Goal: Task Accomplishment & Management: Use online tool/utility

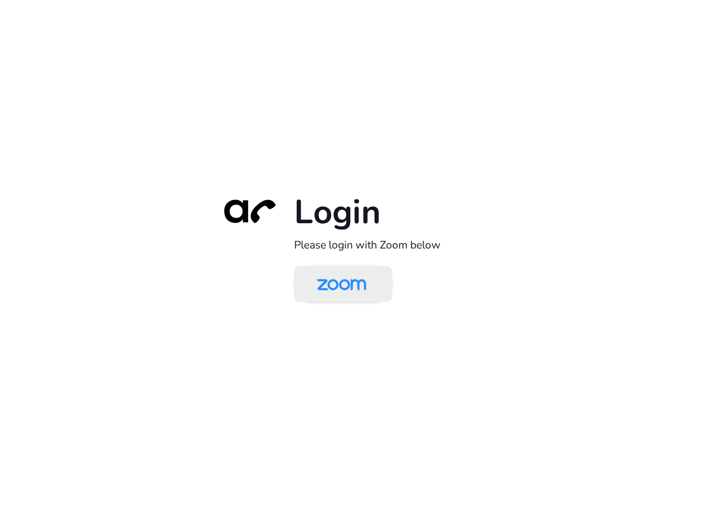
click at [355, 287] on img at bounding box center [341, 285] width 71 height 34
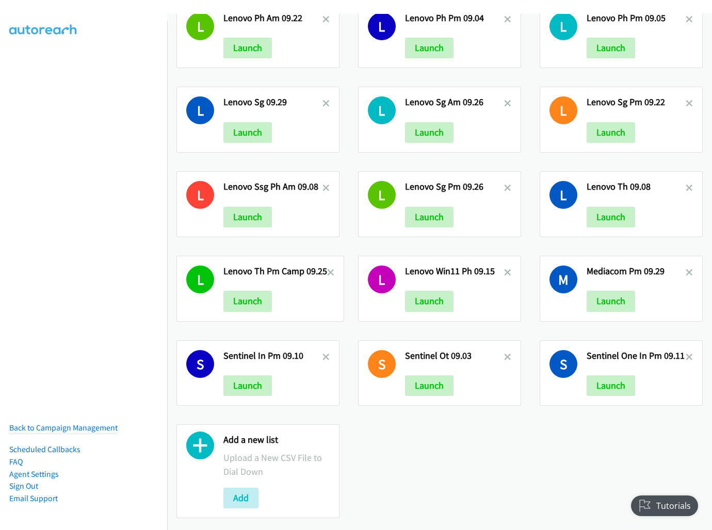
scroll to position [558, 0]
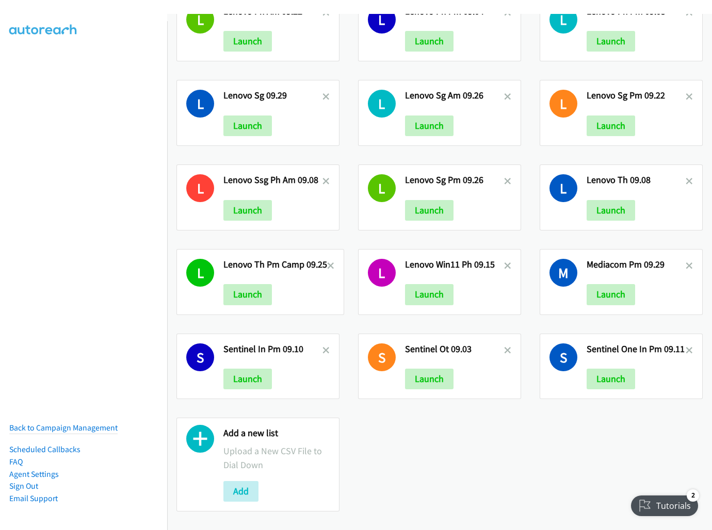
click at [244, 471] on div "Add a new list Upload a New CSV File to Dial Down Add" at bounding box center [276, 465] width 106 height 74
click at [244, 481] on button "Add" at bounding box center [240, 491] width 35 height 21
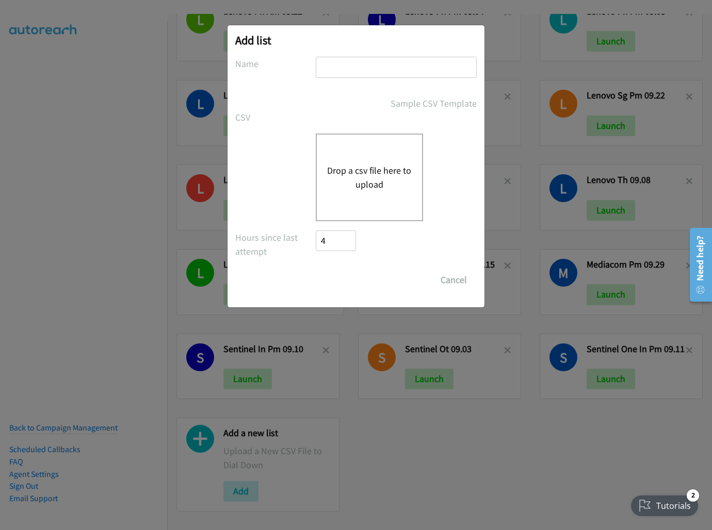
click at [399, 70] on input "text" at bounding box center [396, 67] width 161 height 21
click at [347, 189] on button "Drop a csv file here to upload" at bounding box center [369, 178] width 85 height 28
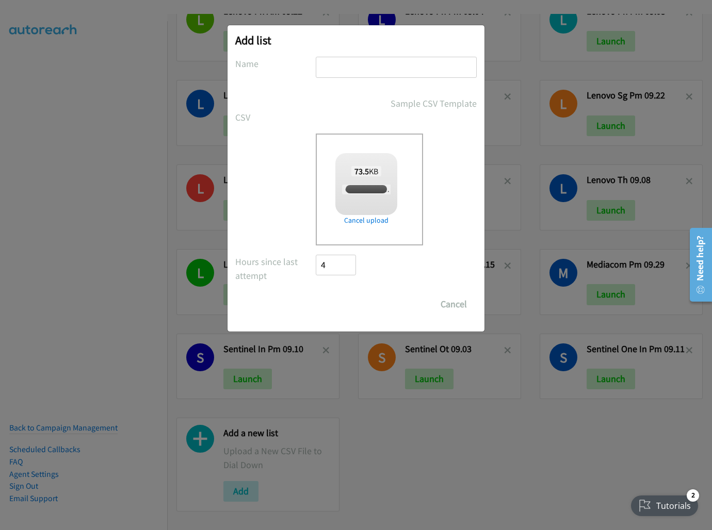
checkbox input "true"
click at [401, 64] on input "text" at bounding box center [396, 67] width 161 height 21
type input "CISCO SG AM 09.30"
click at [336, 305] on input "Save List" at bounding box center [343, 304] width 54 height 21
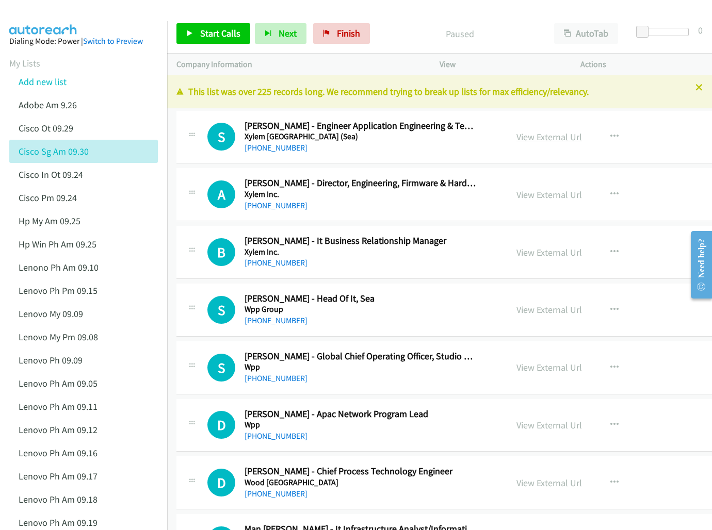
click at [525, 138] on link "View External Url" at bounding box center [549, 137] width 66 height 12
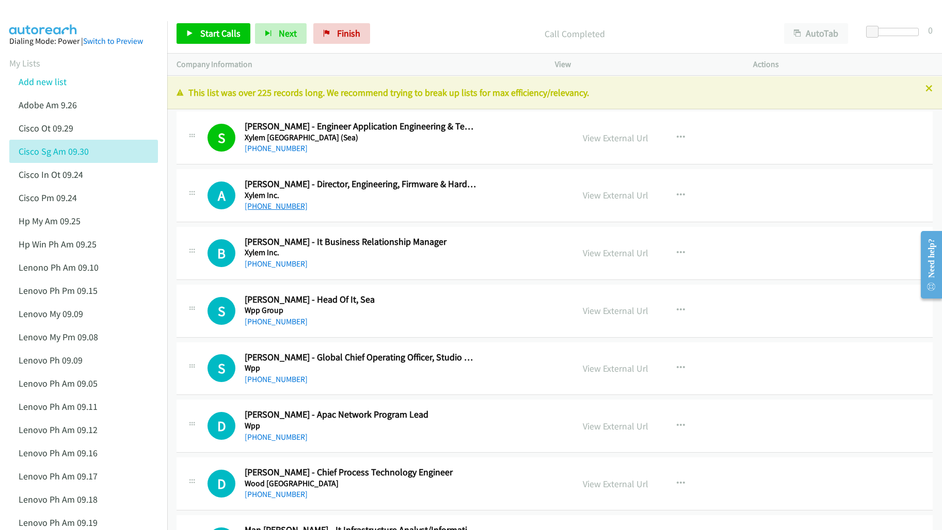
click at [254, 204] on link "[PHONE_NUMBER]" at bounding box center [276, 206] width 63 height 10
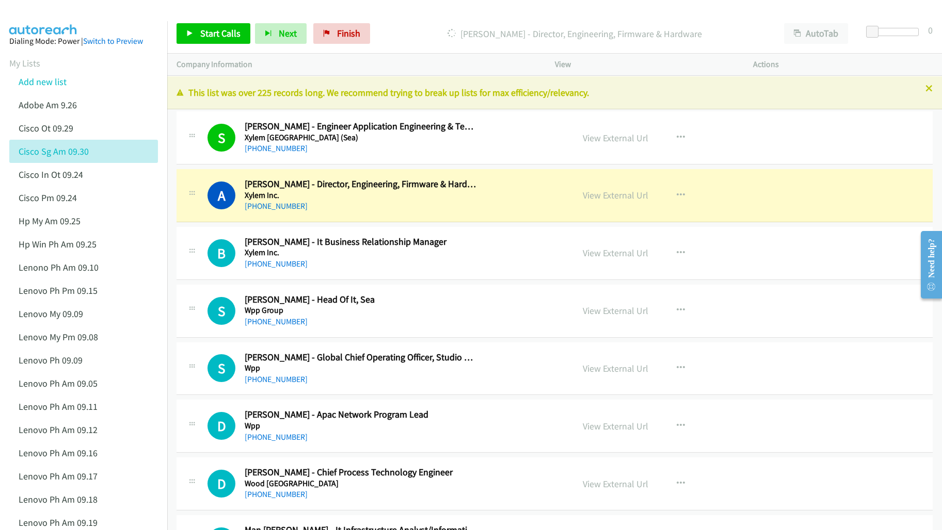
click at [461, 39] on p "[PERSON_NAME] - Director, Engineering, Firmware & Hardware" at bounding box center [574, 34] width 381 height 14
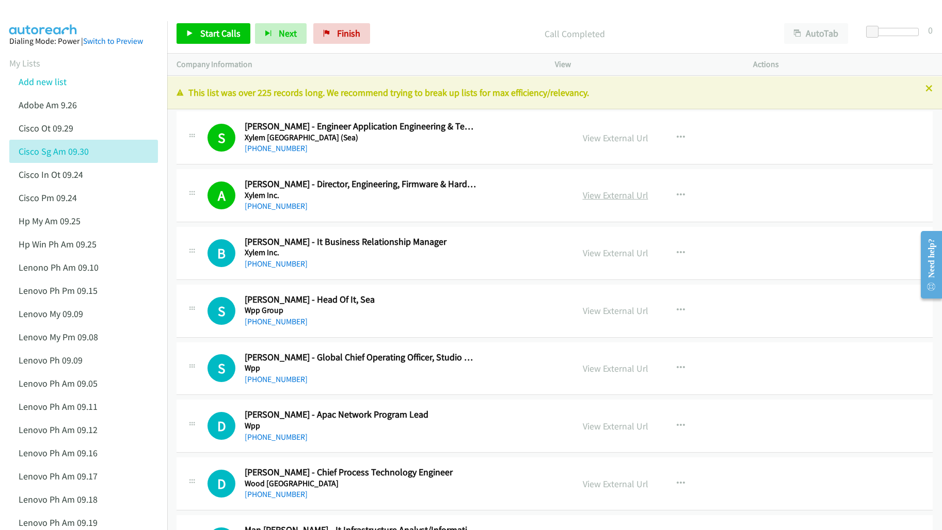
click at [602, 197] on link "View External Url" at bounding box center [616, 195] width 66 height 12
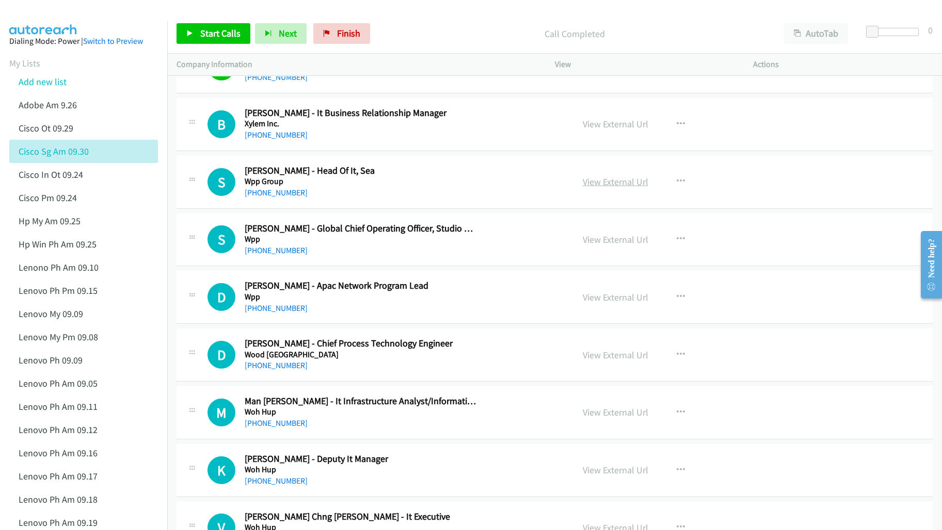
click at [602, 179] on link "View External Url" at bounding box center [616, 182] width 66 height 12
click at [597, 240] on link "View External Url" at bounding box center [616, 240] width 66 height 12
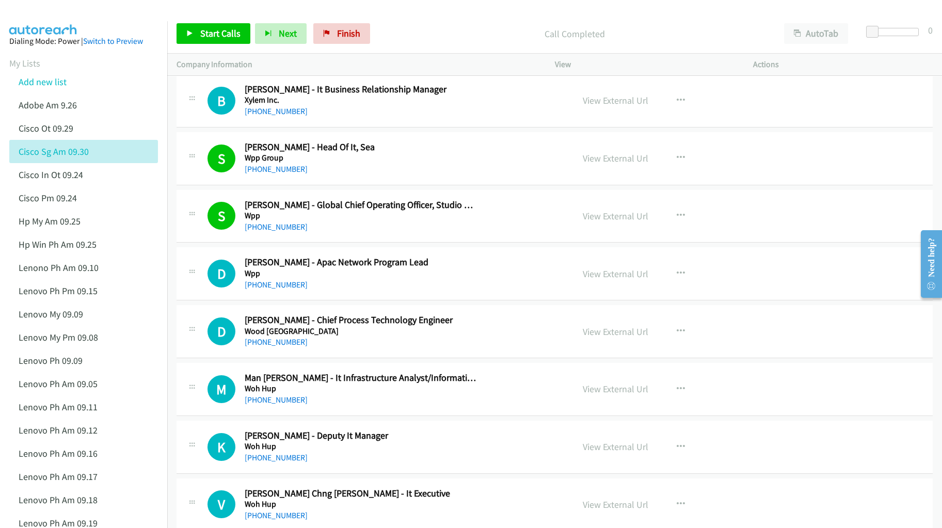
scroll to position [193, 0]
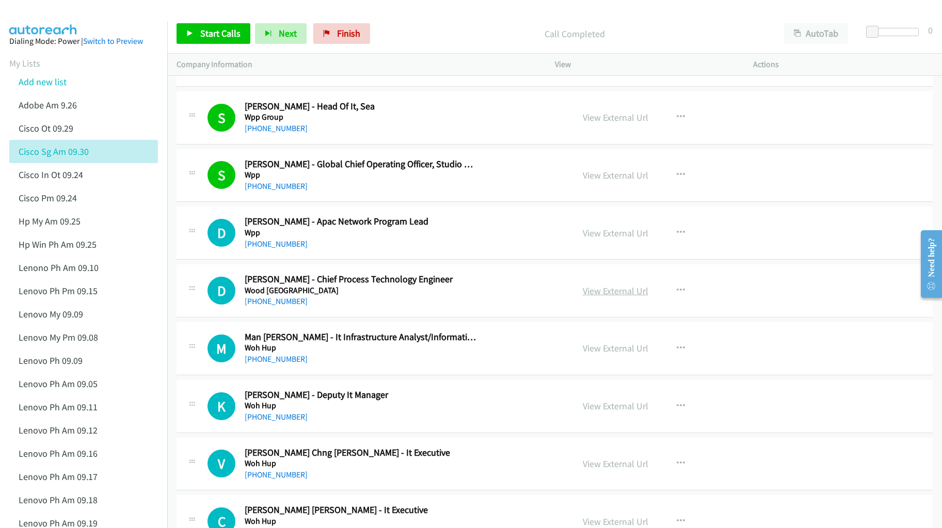
click at [601, 292] on link "View External Url" at bounding box center [616, 291] width 66 height 12
click at [596, 350] on link "View External Url" at bounding box center [616, 348] width 66 height 12
click at [594, 408] on link "View External Url" at bounding box center [616, 406] width 66 height 12
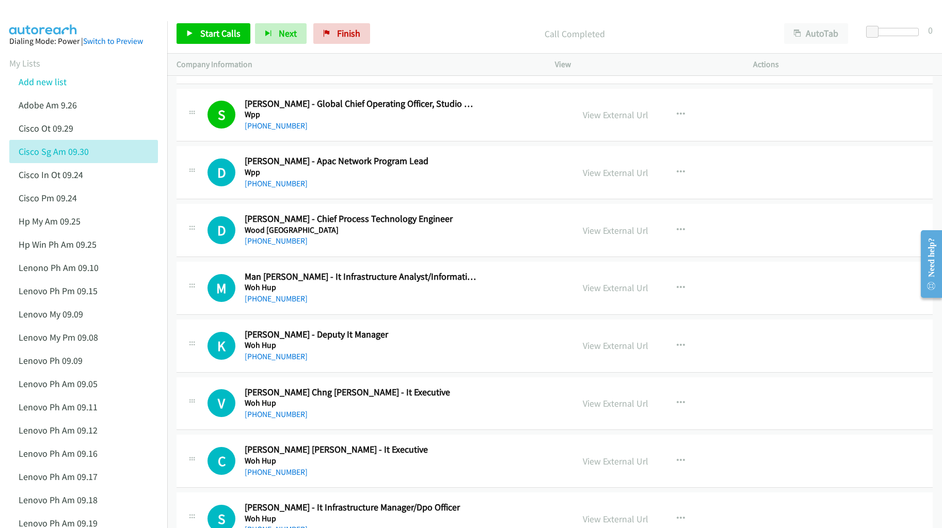
scroll to position [258, 0]
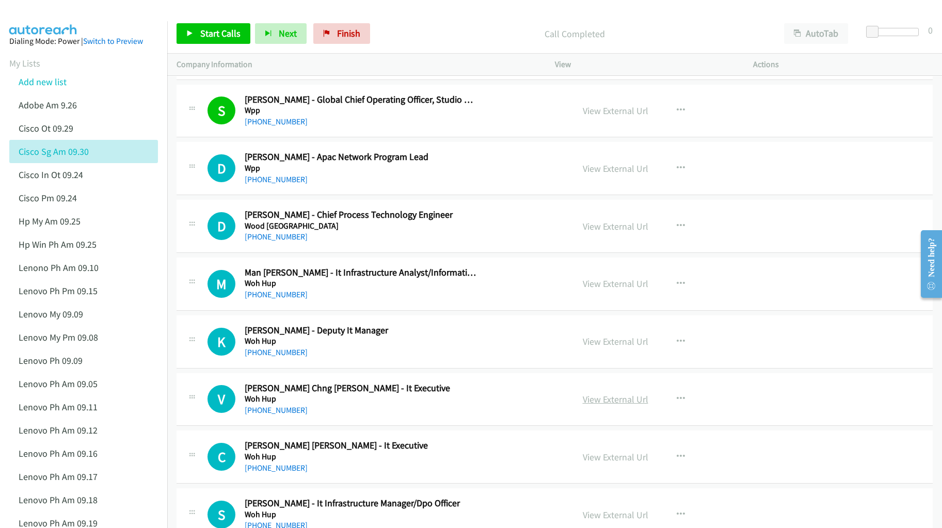
click at [605, 397] on link "View External Url" at bounding box center [616, 399] width 66 height 12
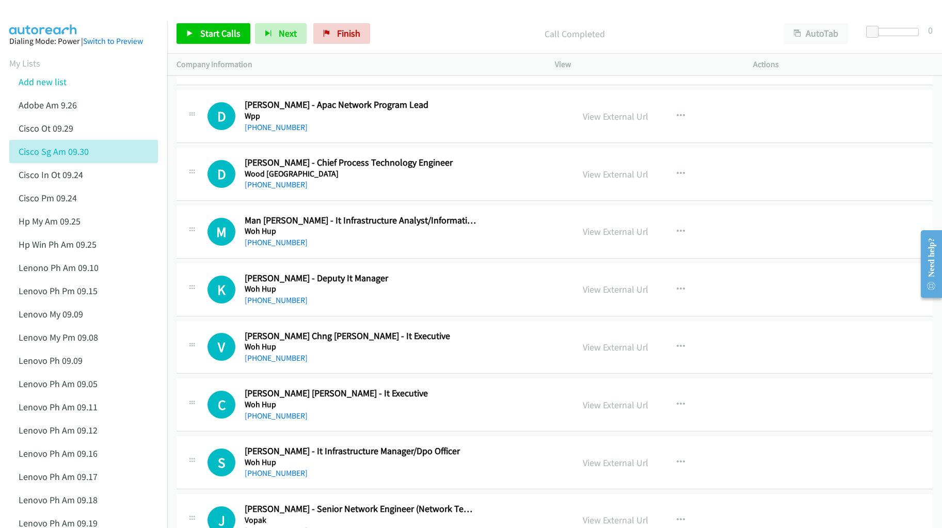
scroll to position [322, 0]
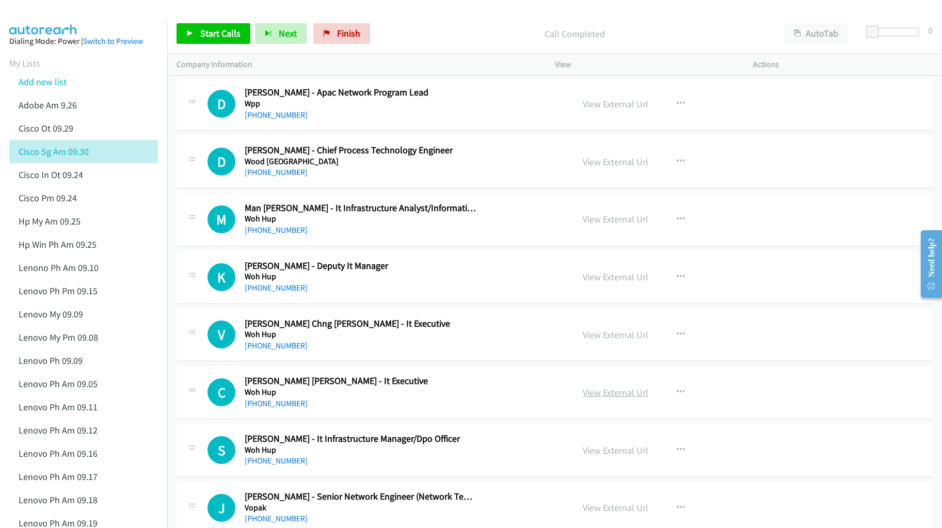
click at [600, 394] on link "View External Url" at bounding box center [616, 392] width 66 height 12
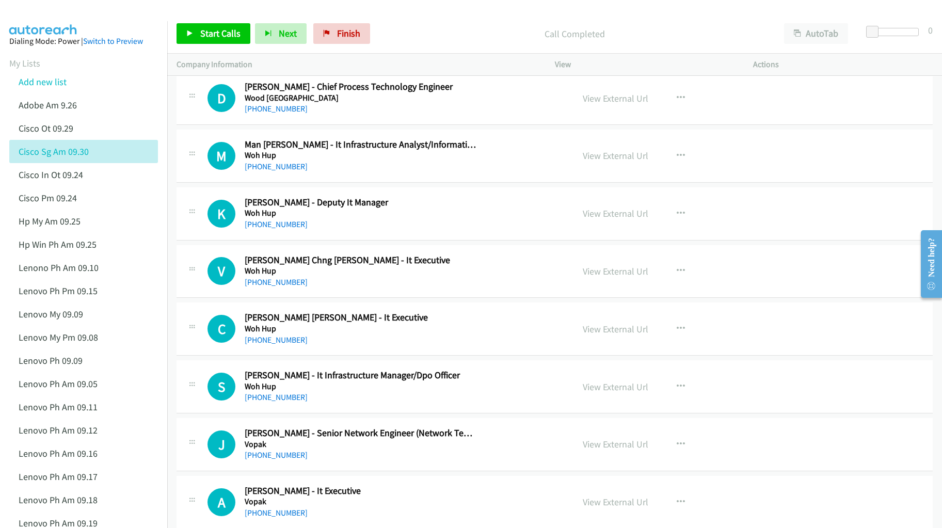
scroll to position [387, 0]
click at [594, 385] on link "View External Url" at bounding box center [616, 386] width 66 height 12
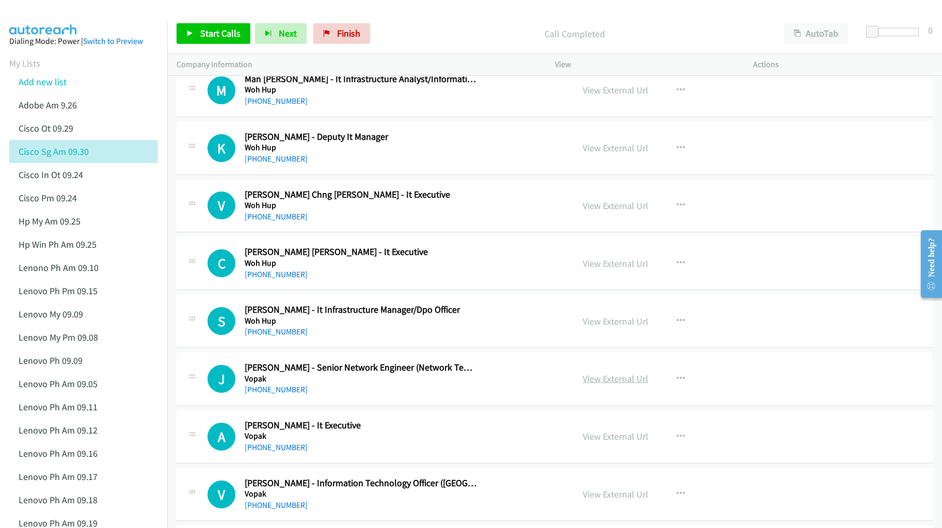
click at [611, 382] on link "View External Url" at bounding box center [616, 379] width 66 height 12
click at [608, 436] on link "View External Url" at bounding box center [616, 436] width 66 height 12
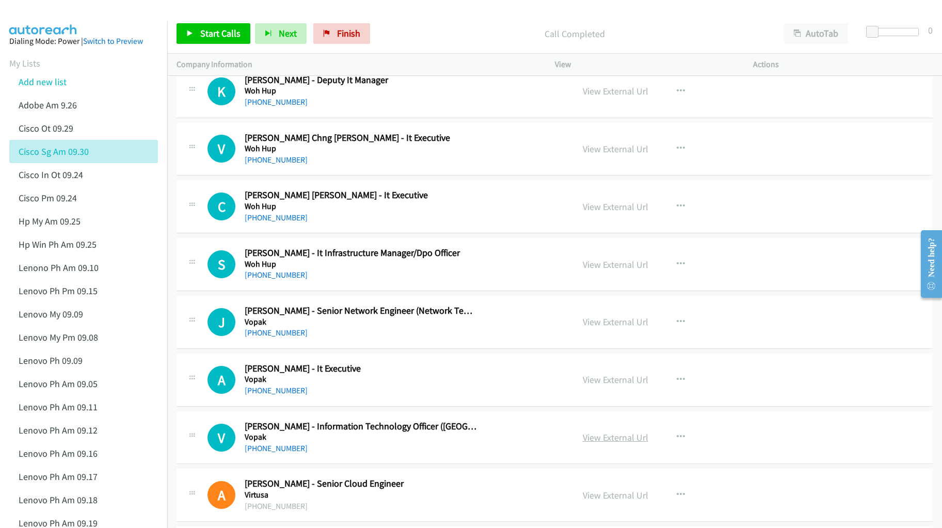
scroll to position [516, 0]
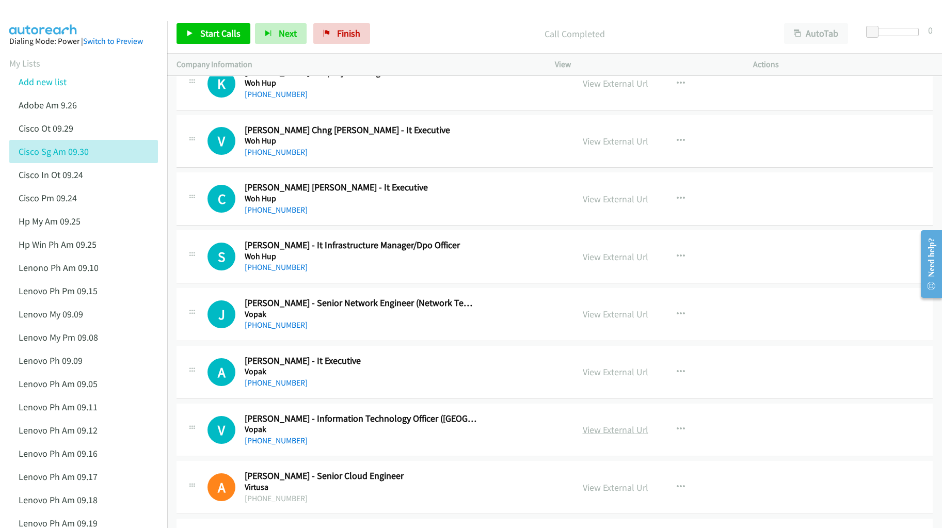
click at [594, 430] on link "View External Url" at bounding box center [616, 430] width 66 height 12
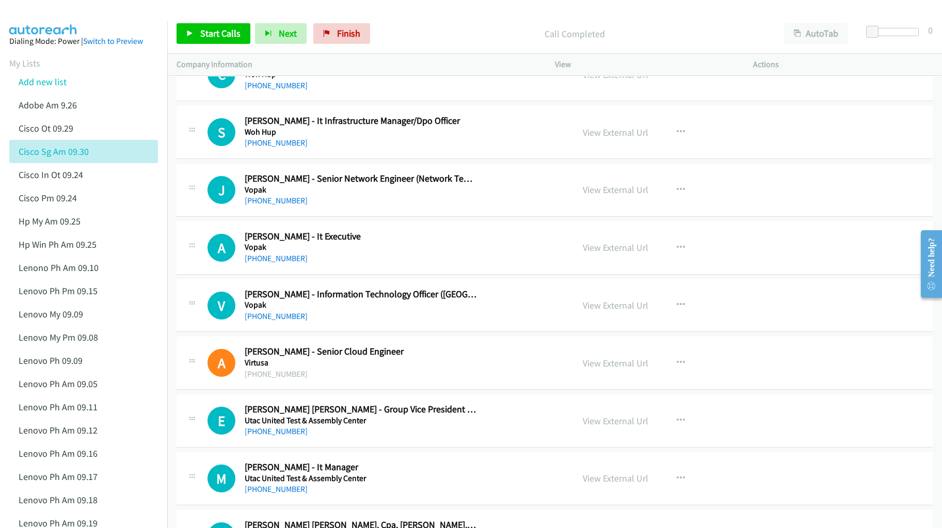
scroll to position [645, 0]
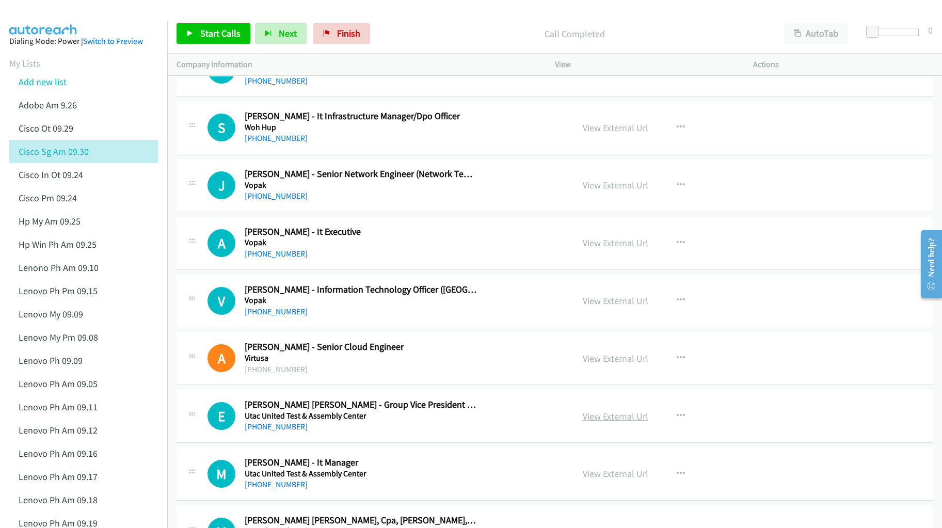
click at [610, 417] on link "View External Url" at bounding box center [616, 416] width 66 height 12
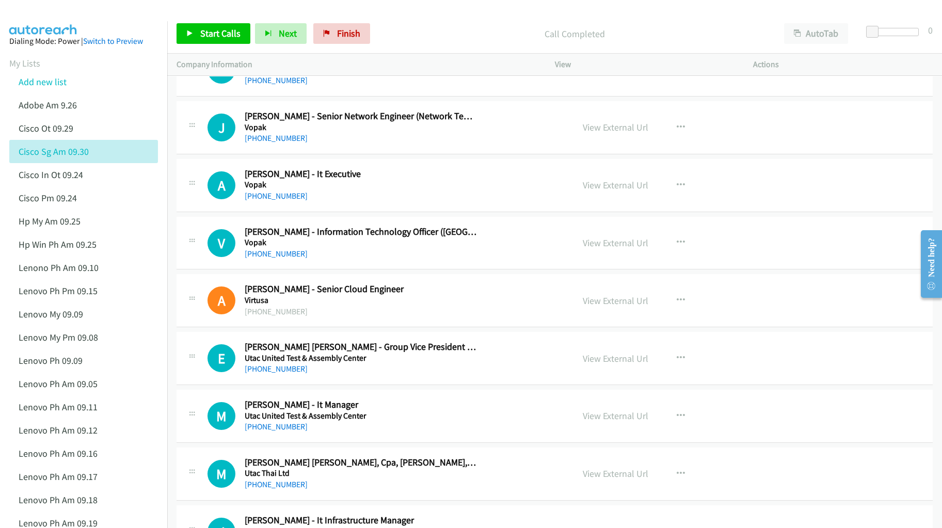
scroll to position [709, 0]
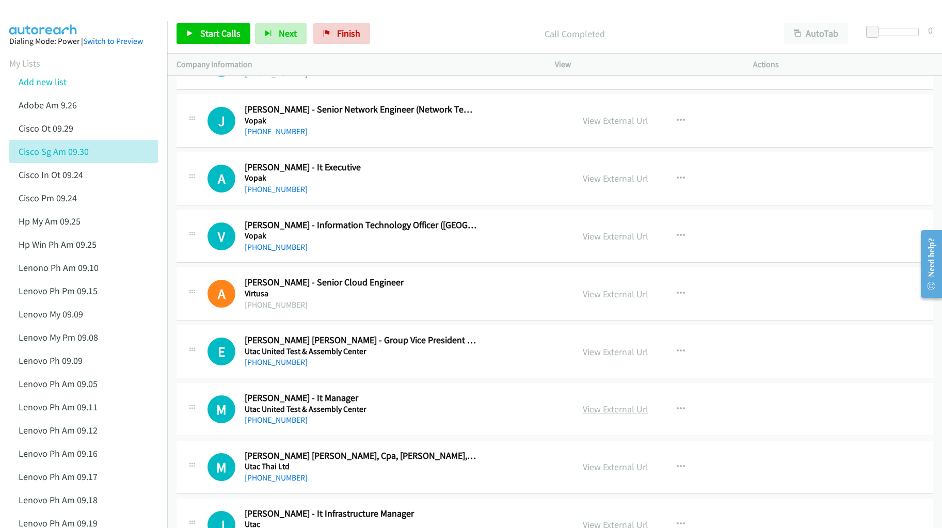
click at [602, 410] on link "View External Url" at bounding box center [616, 409] width 66 height 12
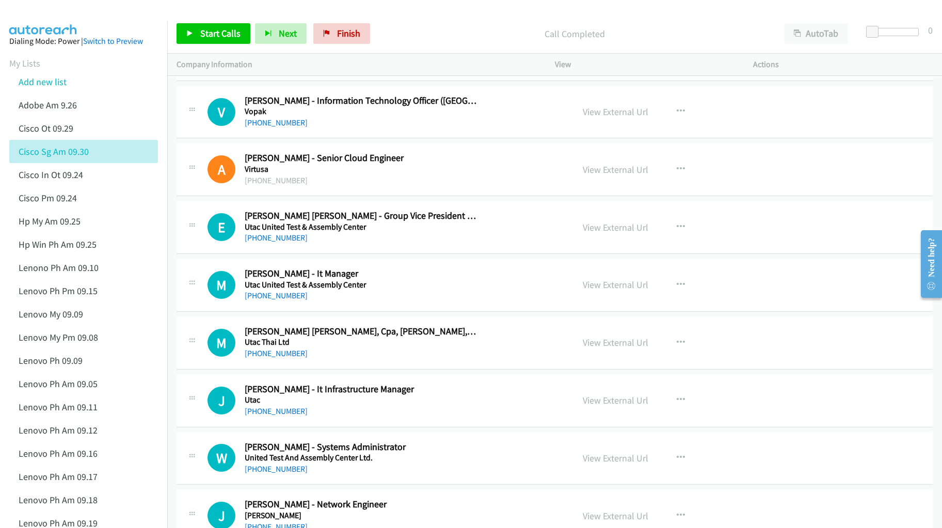
scroll to position [838, 0]
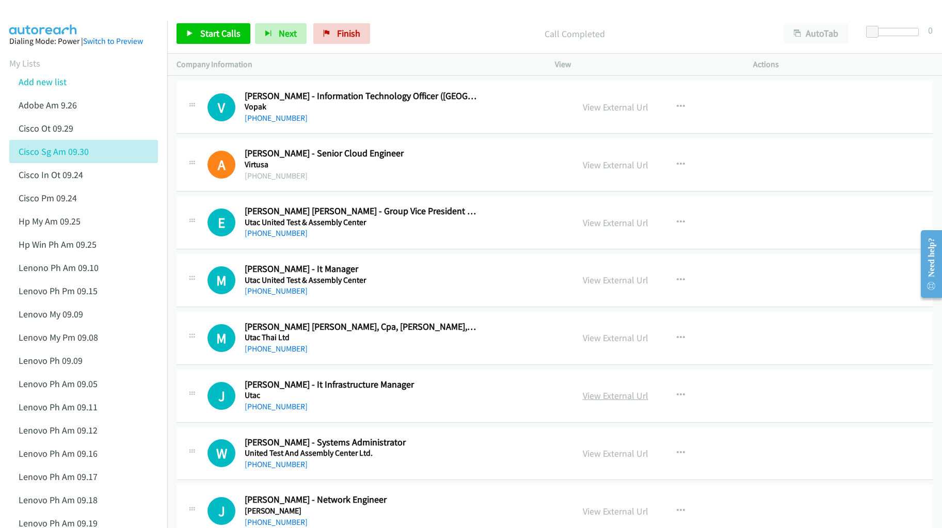
click at [614, 396] on link "View External Url" at bounding box center [616, 396] width 66 height 12
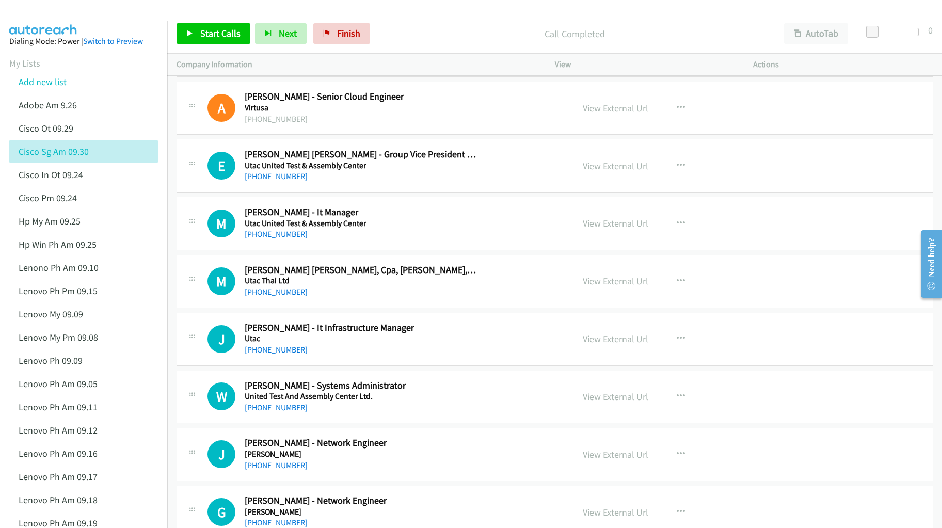
scroll to position [903, 0]
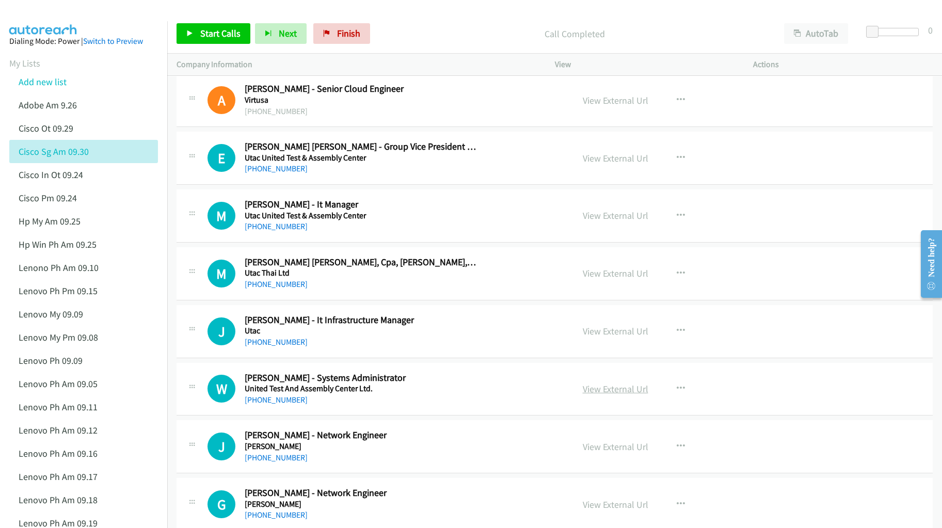
click at [604, 390] on link "View External Url" at bounding box center [616, 389] width 66 height 12
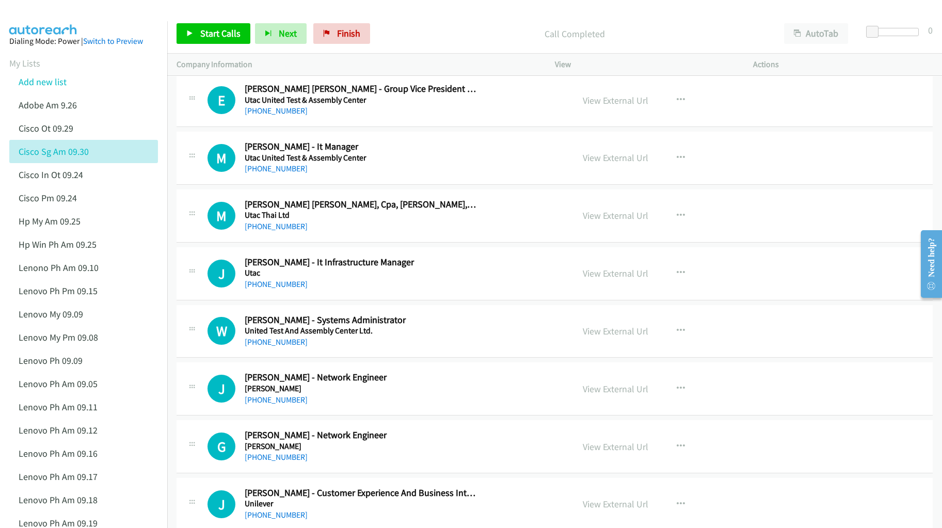
scroll to position [967, 0]
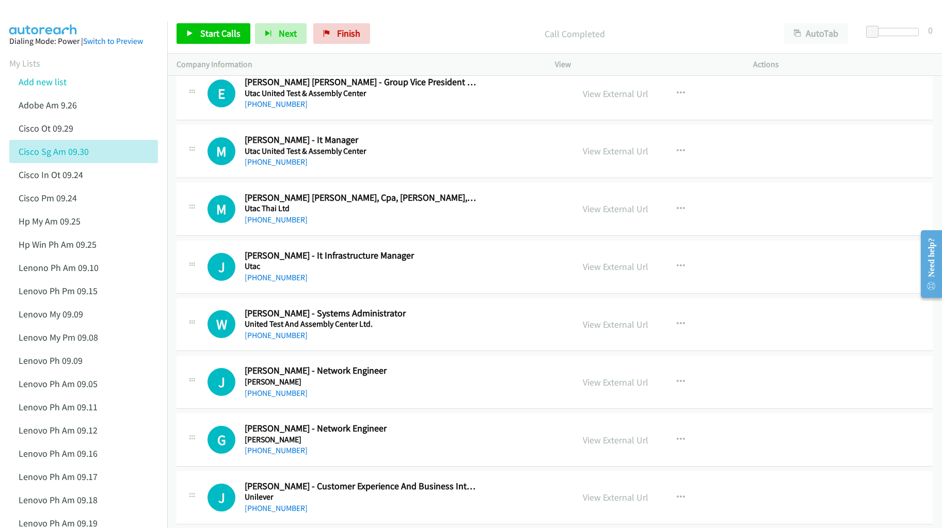
drag, startPoint x: 610, startPoint y: 382, endPoint x: 468, endPoint y: 388, distance: 142.0
click at [607, 385] on link "View External Url" at bounding box center [616, 382] width 66 height 12
click at [605, 438] on link "View External Url" at bounding box center [616, 440] width 66 height 12
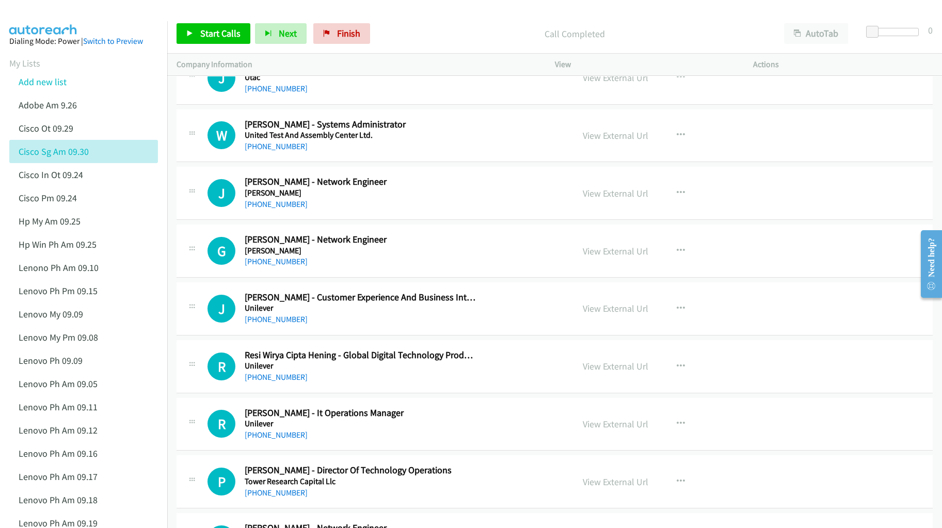
scroll to position [1161, 0]
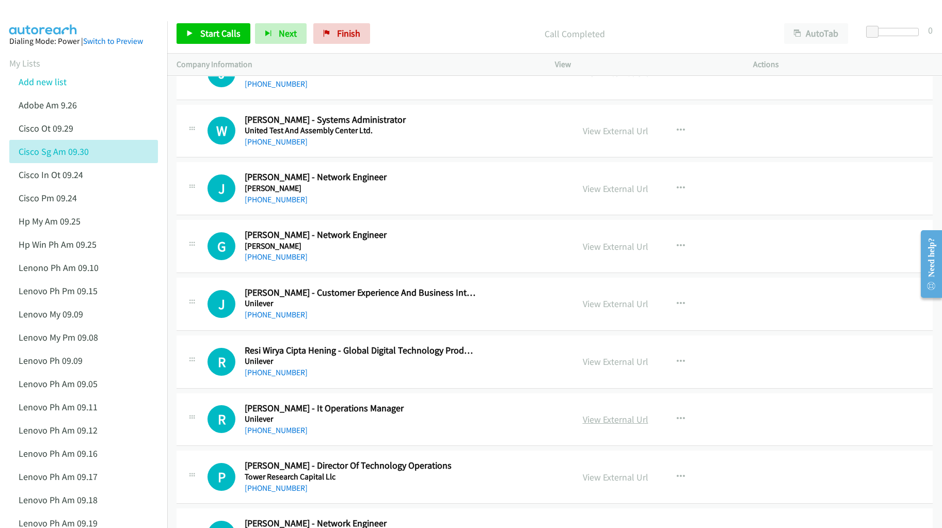
click at [590, 421] on link "View External Url" at bounding box center [616, 419] width 66 height 12
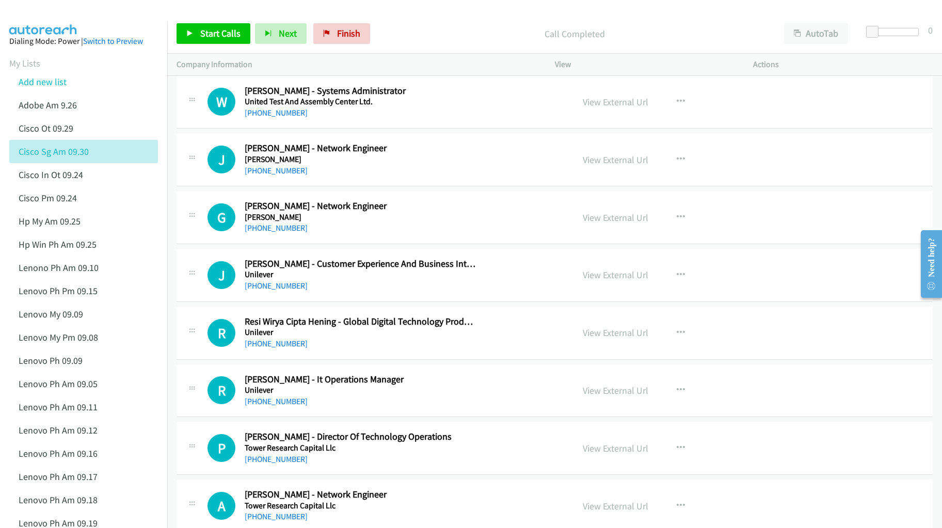
scroll to position [1225, 0]
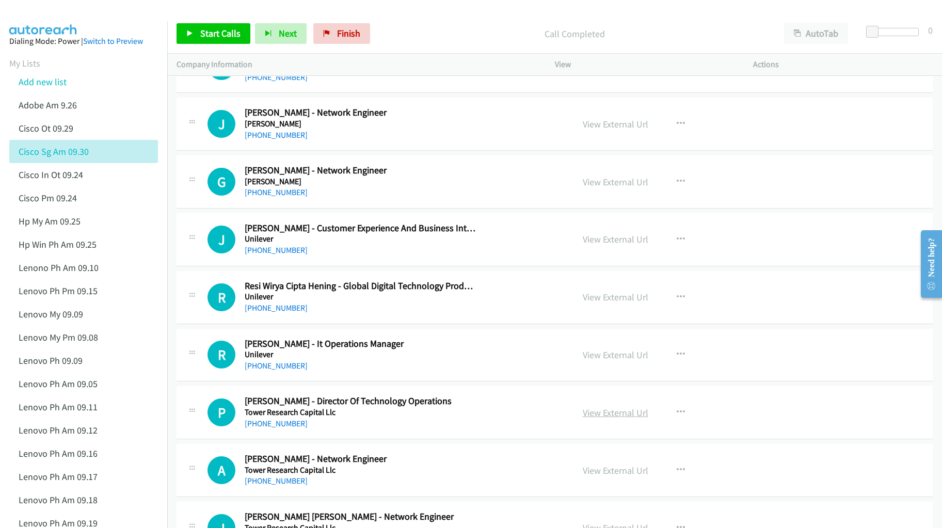
click at [613, 414] on link "View External Url" at bounding box center [616, 413] width 66 height 12
click at [605, 470] on link "View External Url" at bounding box center [616, 470] width 66 height 12
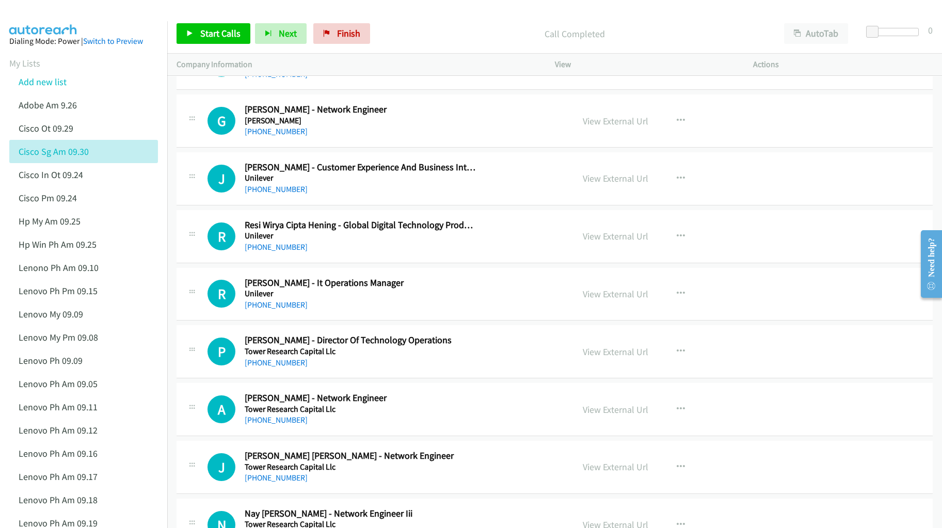
scroll to position [1290, 0]
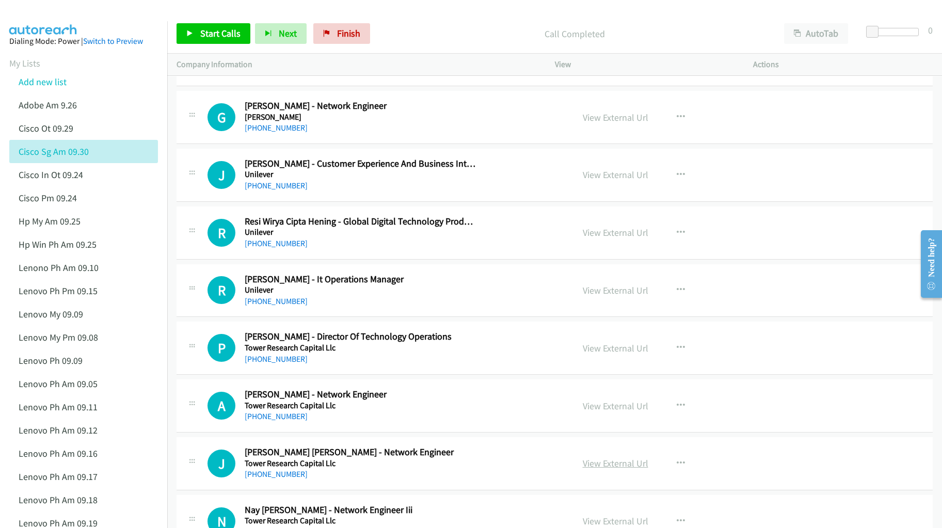
click at [610, 466] on link "View External Url" at bounding box center [616, 463] width 66 height 12
